Goal: Information Seeking & Learning: Check status

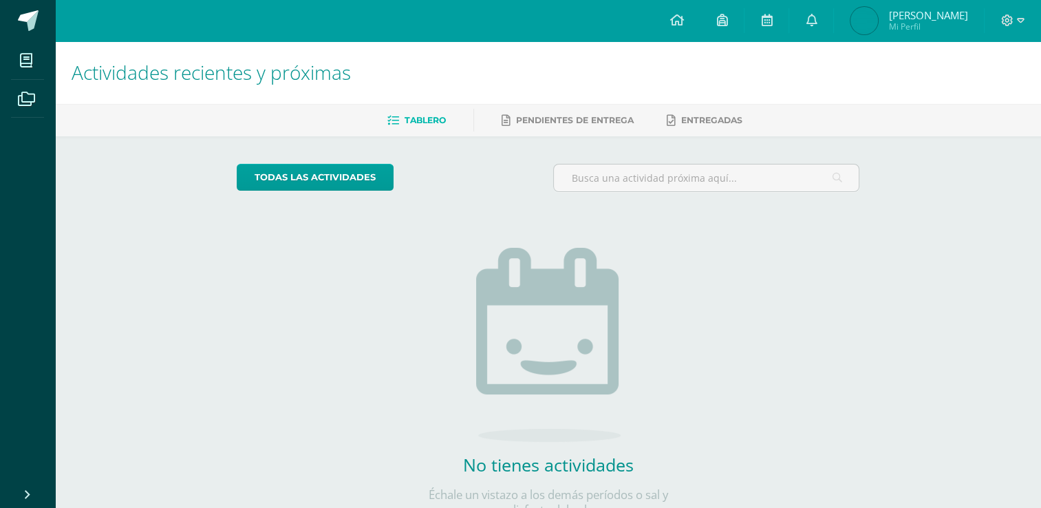
click at [878, 25] on img at bounding box center [864, 21] width 28 height 28
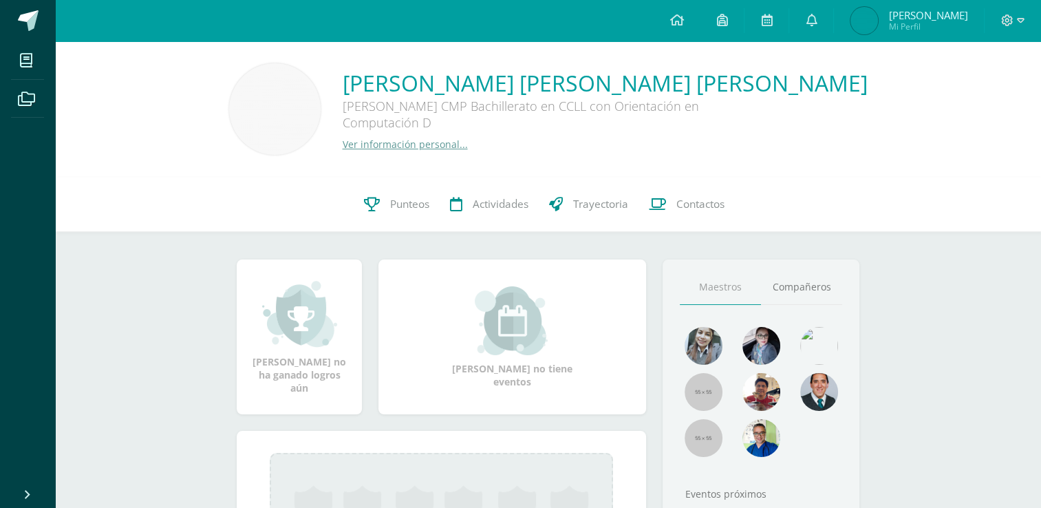
drag, startPoint x: 0, startPoint y: 0, endPoint x: 492, endPoint y: 142, distance: 511.9
click at [468, 139] on link "Ver información personal..." at bounding box center [405, 144] width 125 height 13
click at [388, 212] on link "Punteos" at bounding box center [397, 204] width 86 height 55
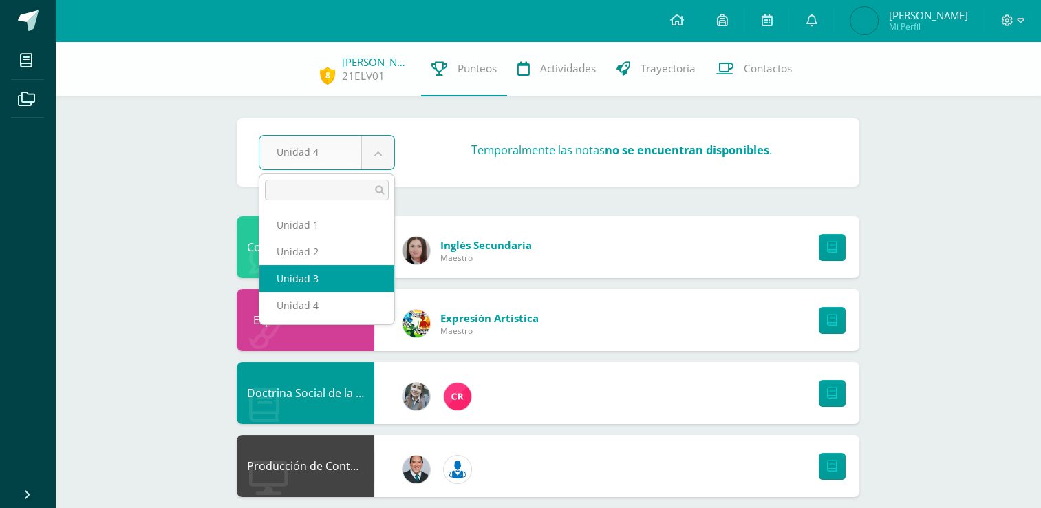
select select "Unidad 3"
